Goal: Task Accomplishment & Management: Manage account settings

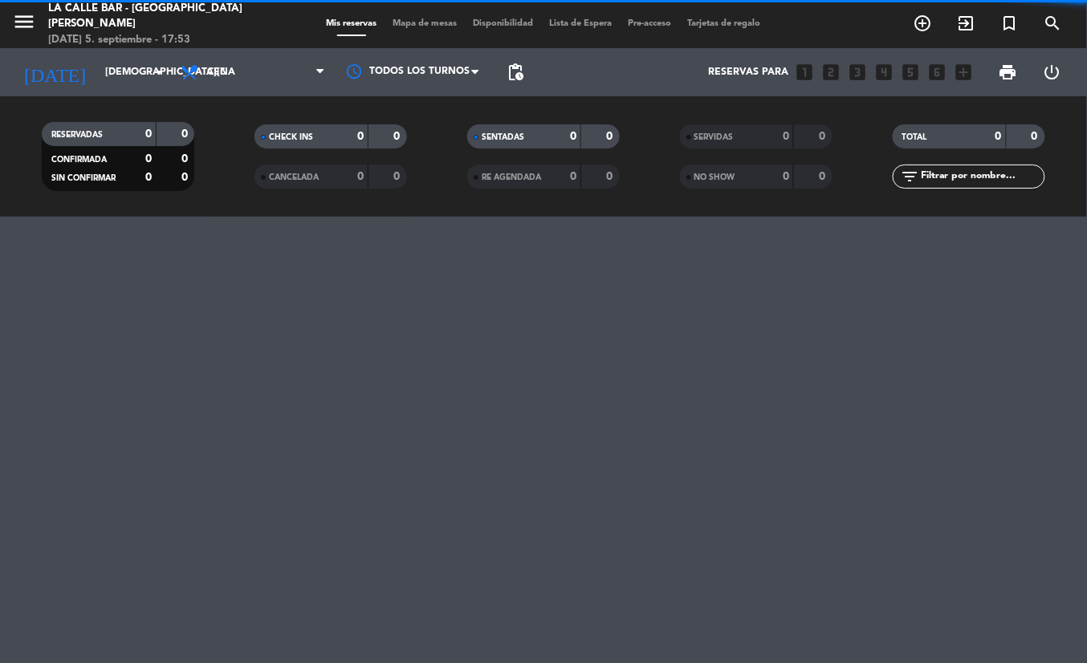
click at [431, 19] on span "Mapa de mesas" at bounding box center [425, 23] width 80 height 9
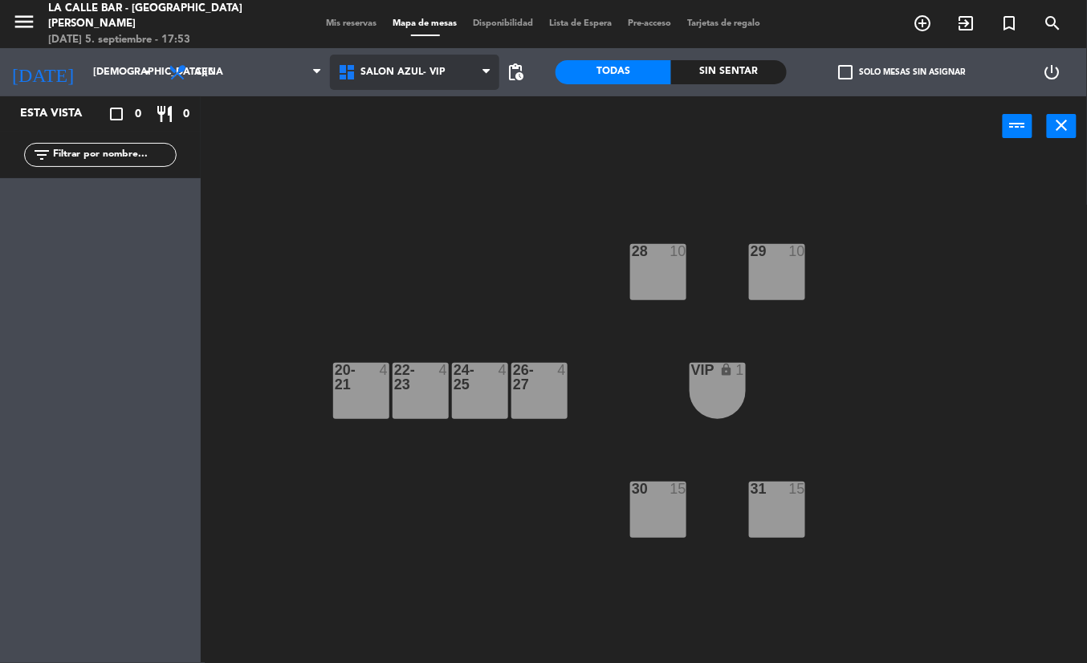
click at [446, 56] on span "SALON AZUL- VIP" at bounding box center [414, 72] width 169 height 35
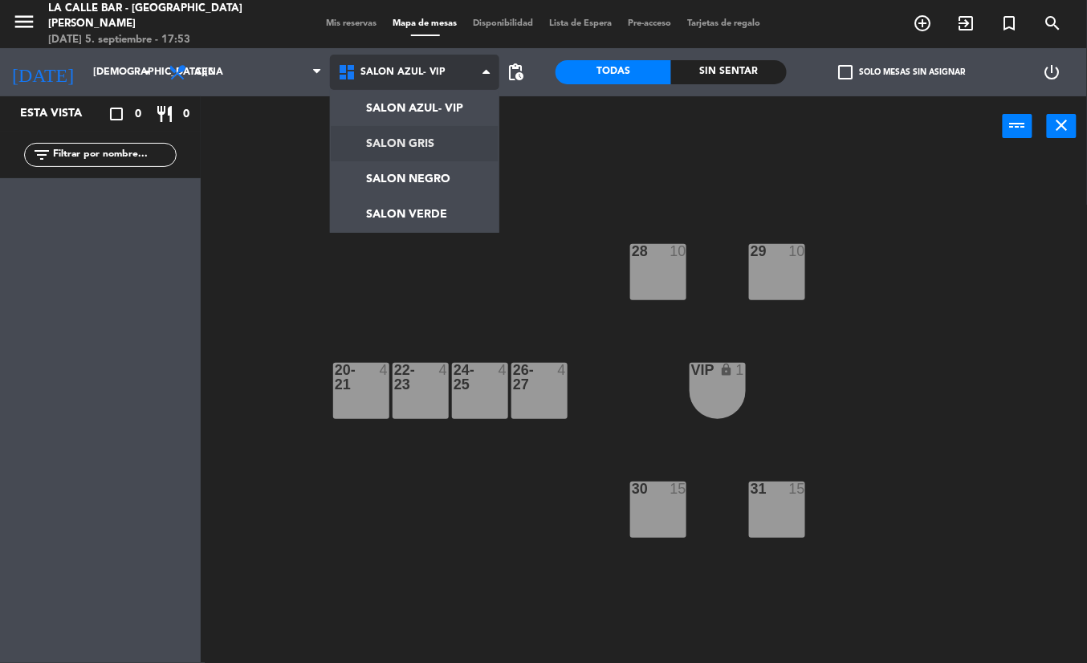
click at [450, 139] on ng-component "menu La Calle Bar - Villa [PERSON_NAME] [DATE] 5. septiembre - 17:53 Mis reserv…" at bounding box center [543, 331] width 1087 height 663
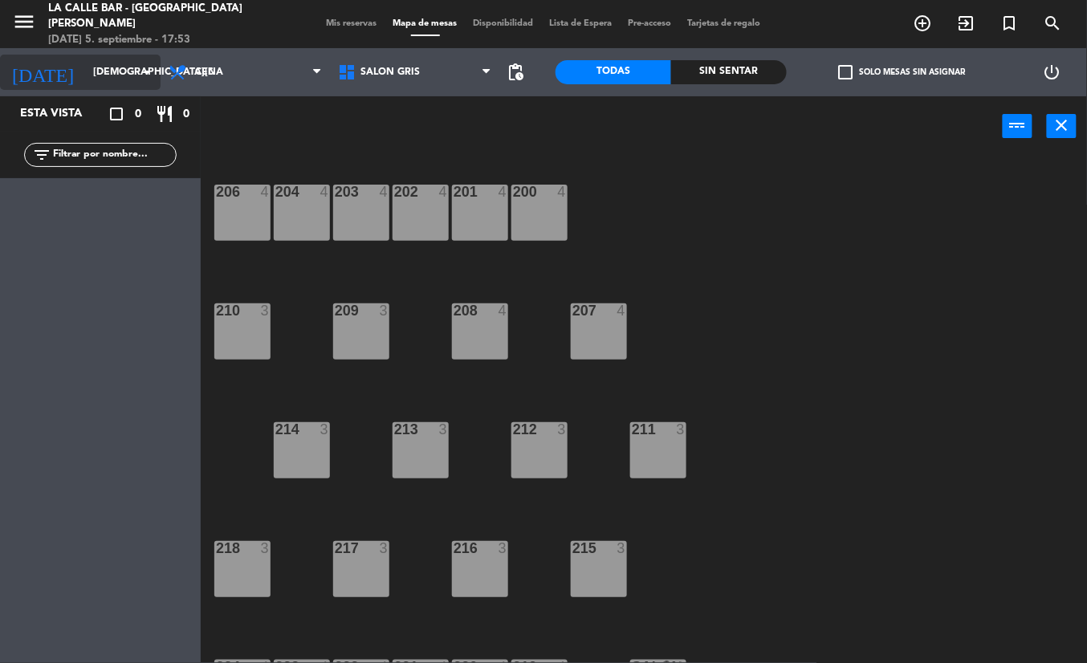
click at [145, 66] on icon "arrow_drop_down" at bounding box center [146, 72] width 19 height 19
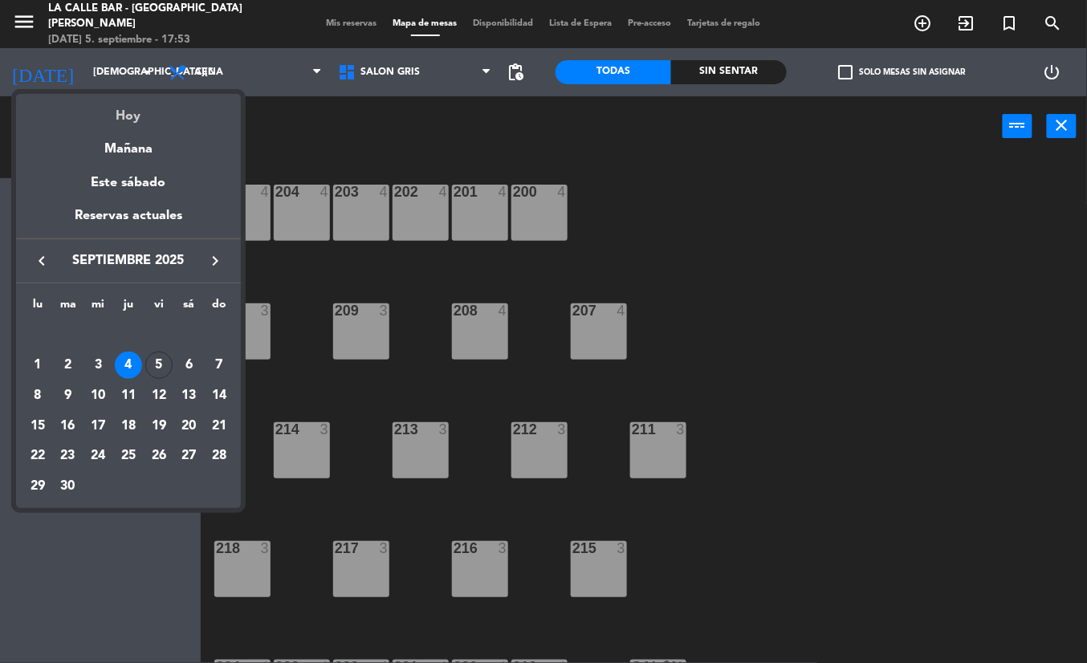
click at [136, 114] on div "Hoy" at bounding box center [128, 110] width 225 height 33
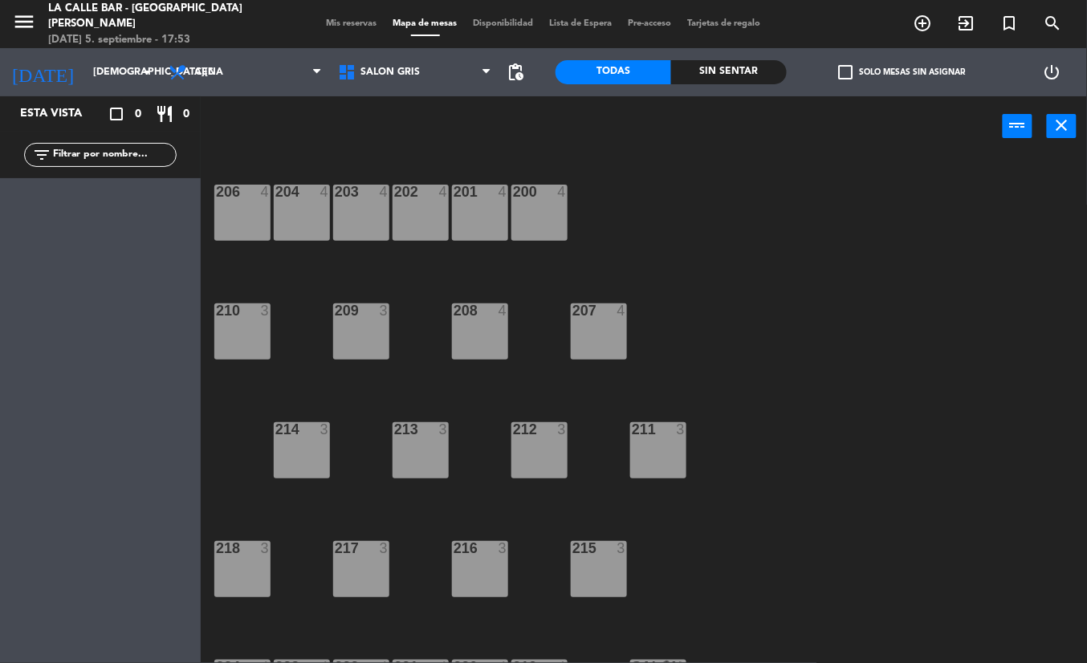
type input "[DATE]"
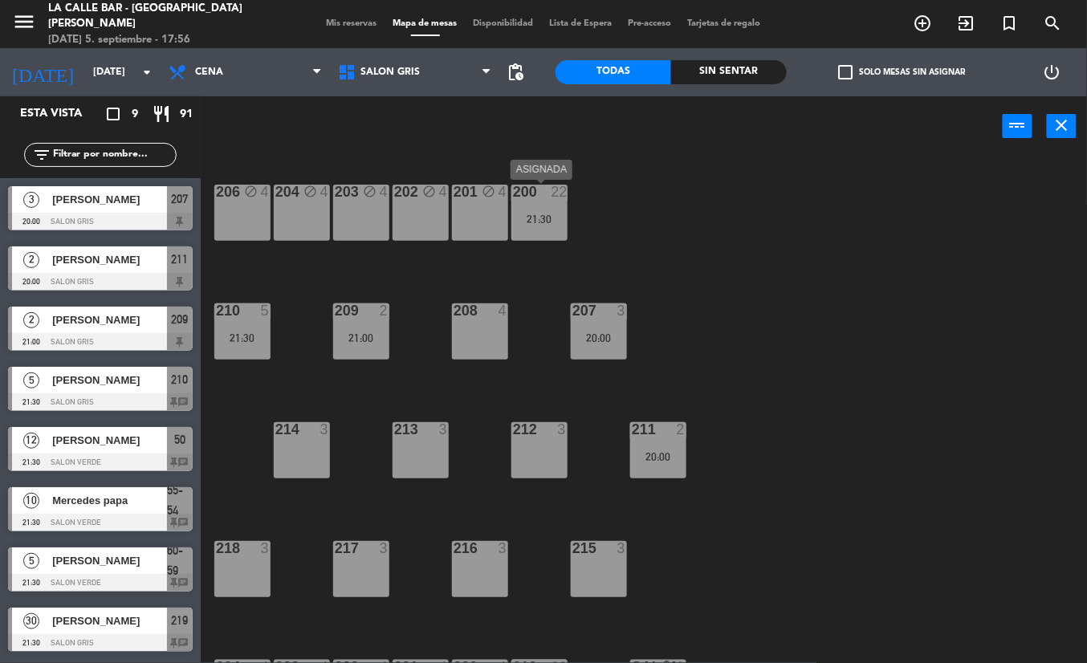
scroll to position [53, 0]
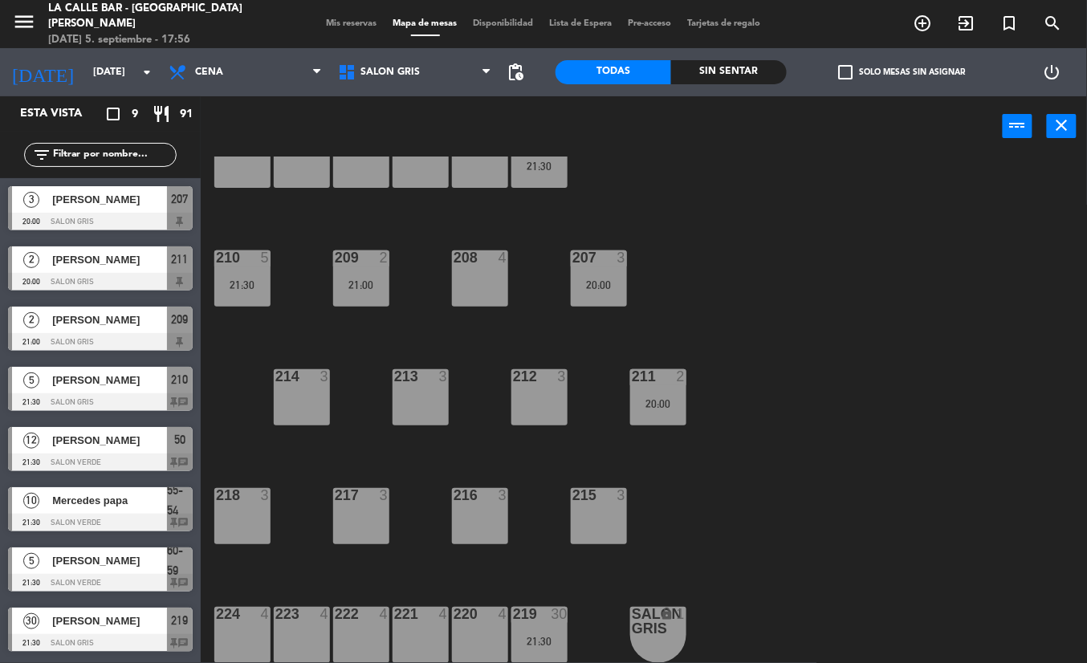
drag, startPoint x: 409, startPoint y: 55, endPoint x: 405, endPoint y: 42, distance: 13.5
click at [405, 42] on ng-component "menu La Calle Bar - Villa [PERSON_NAME] [DATE] 5. septiembre - 17:56 Mis reserv…" at bounding box center [543, 331] width 1087 height 663
click at [409, 69] on span "SALON GRIS" at bounding box center [389, 72] width 59 height 11
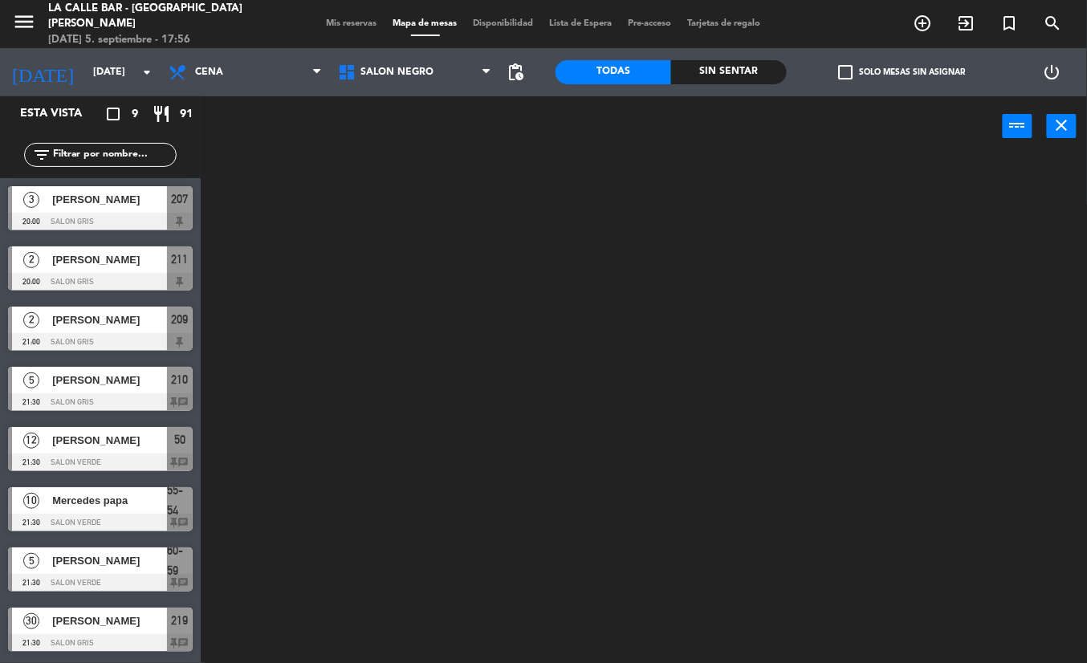
scroll to position [0, 0]
click at [442, 186] on ng-component "menu La Calle Bar - Villa [PERSON_NAME] [DATE] 5. septiembre - 17:56 Mis reserv…" at bounding box center [543, 331] width 1087 height 663
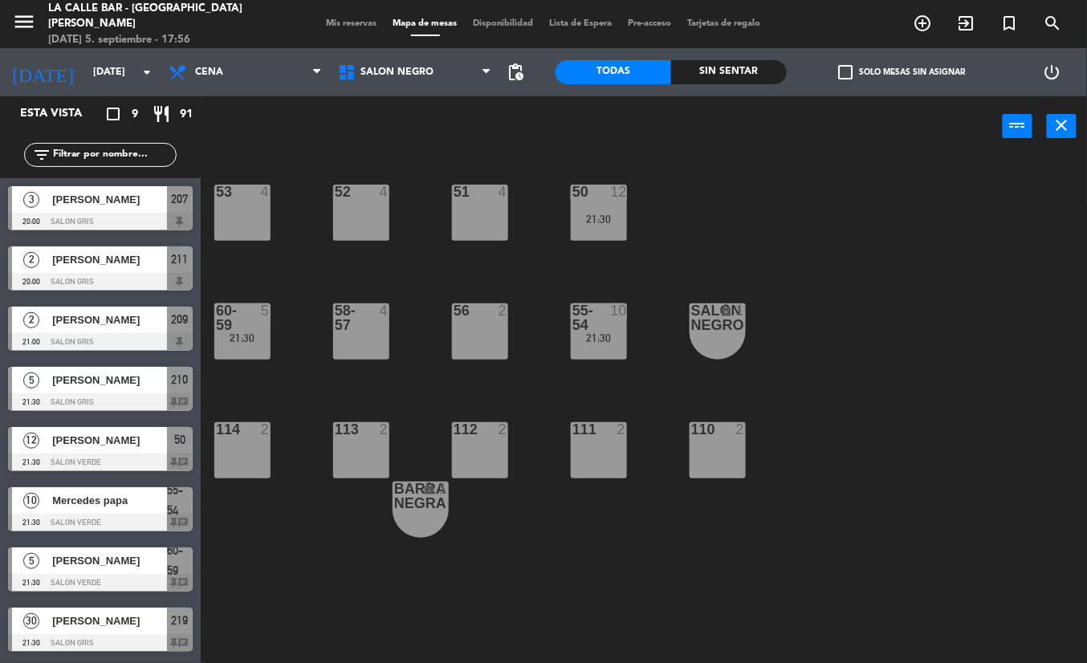
click at [458, 91] on div "SALON AZUL- VIP SALON GRIS SALON NEGRO SALON VERDE SALON NEGRO SALON AZUL- VIP …" at bounding box center [414, 72] width 169 height 48
click at [461, 82] on span "SALON NEGRO" at bounding box center [414, 72] width 169 height 35
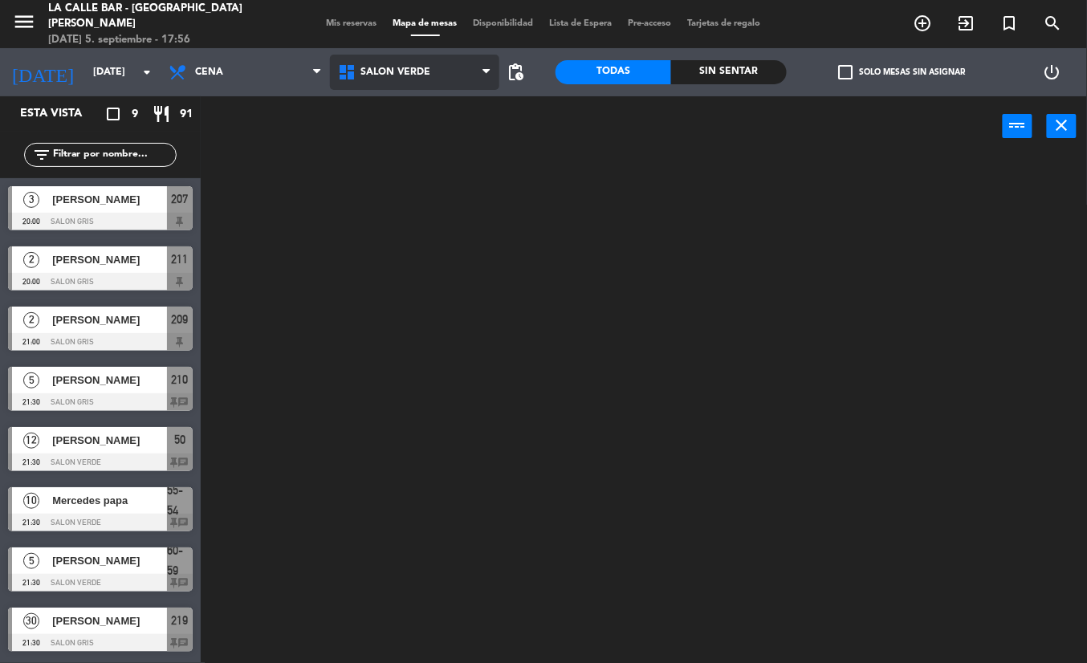
click at [448, 218] on ng-component "menu La Calle Bar - Villa [PERSON_NAME] [DATE] 5. septiembre - 17:56 Mis reserv…" at bounding box center [543, 331] width 1087 height 663
